Goal: Information Seeking & Learning: Learn about a topic

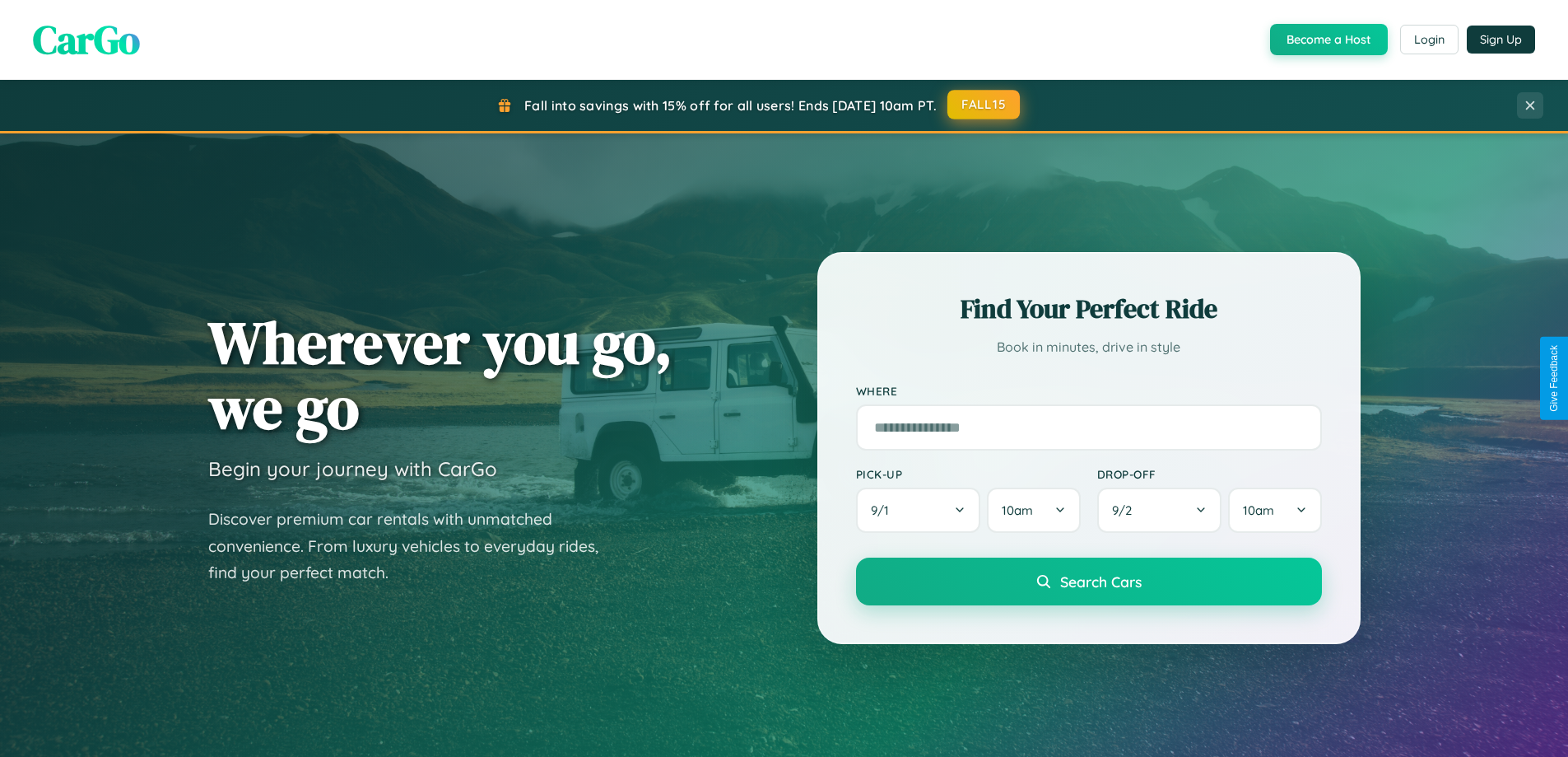
click at [984, 104] on button "FALL15" at bounding box center [983, 104] width 72 height 29
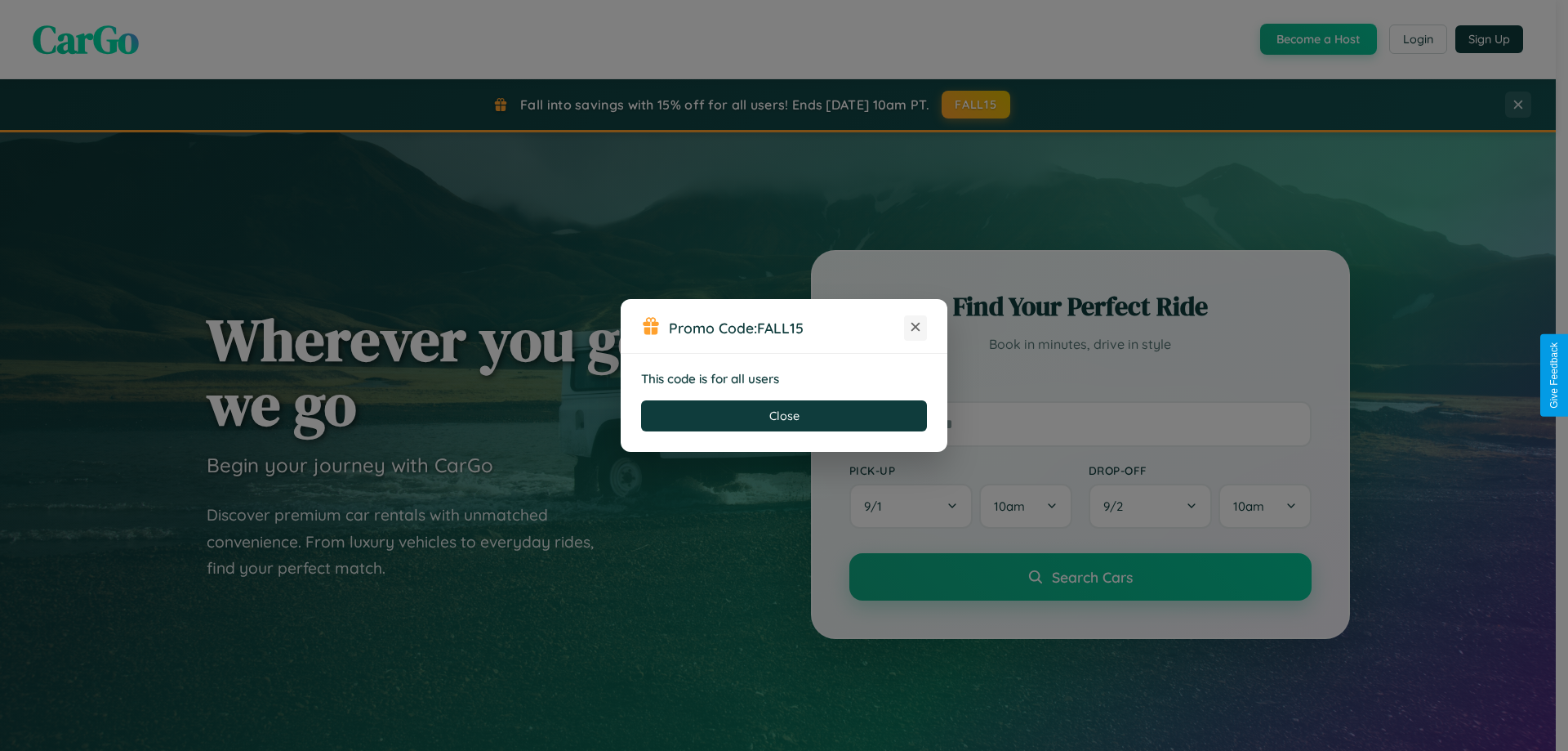
click at [915, 328] on icon at bounding box center [914, 327] width 16 height 16
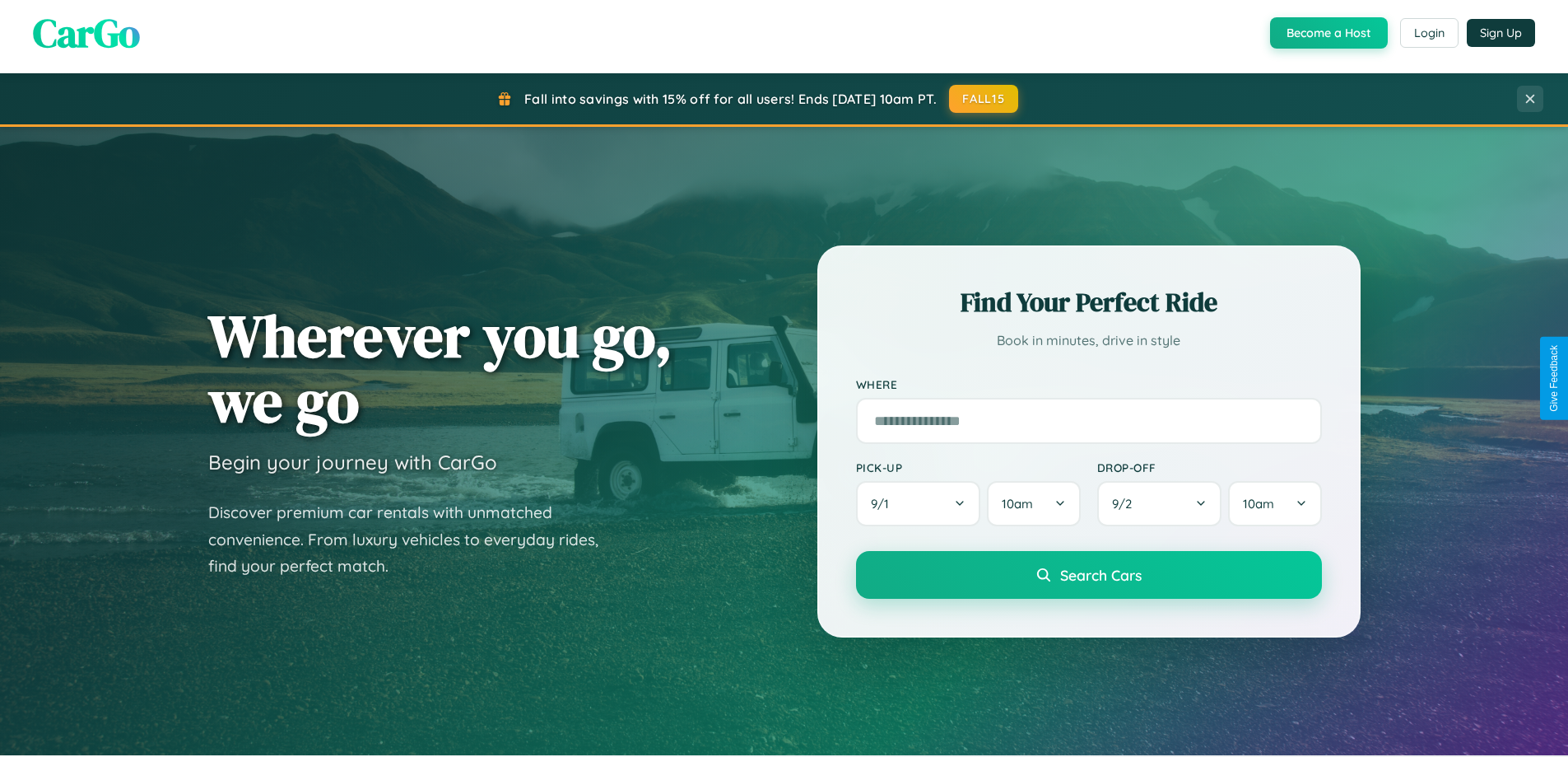
scroll to position [1134, 0]
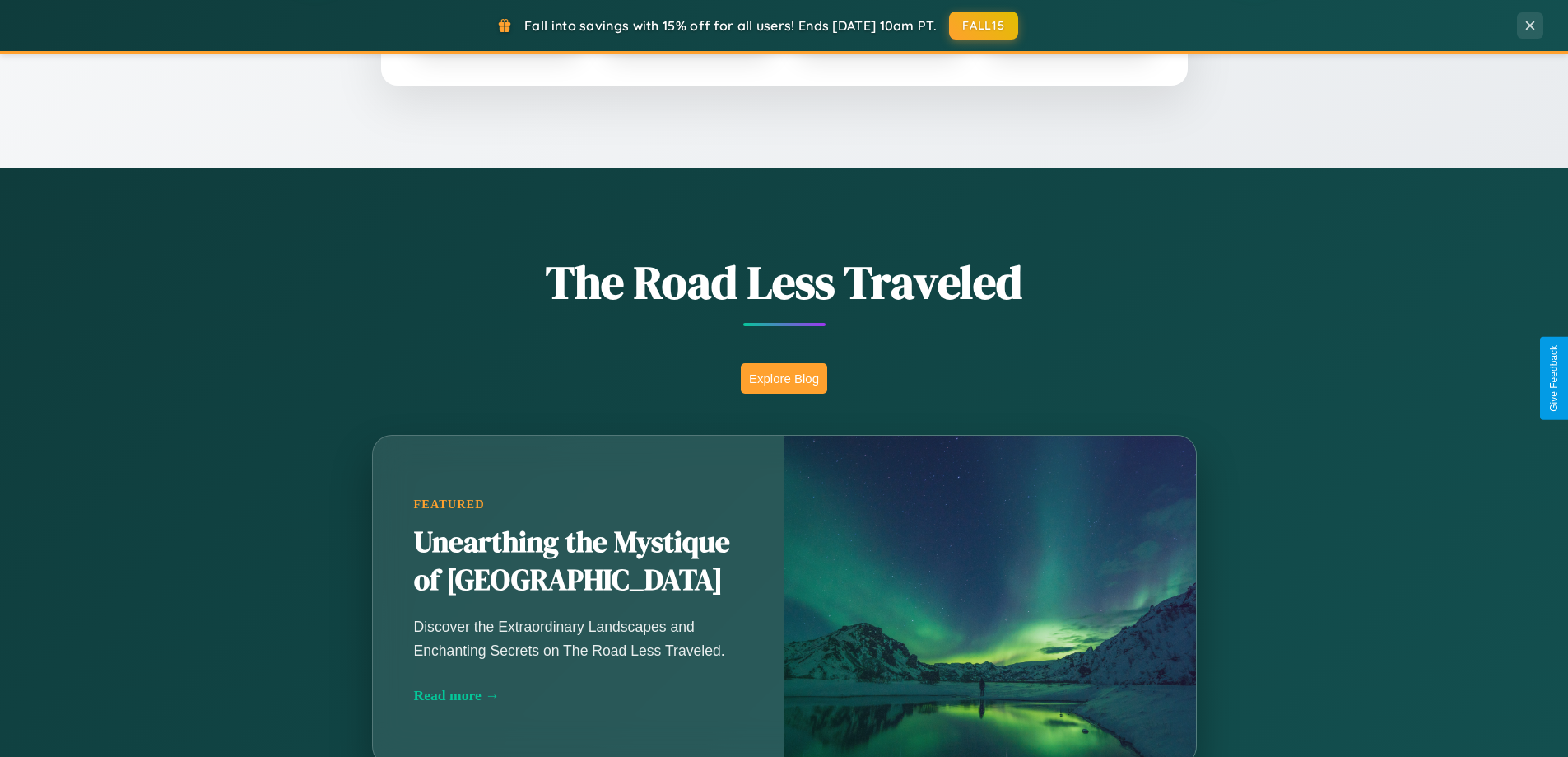
click at [783, 378] on button "Explore Blog" at bounding box center [783, 378] width 86 height 30
